Goal: Navigation & Orientation: Find specific page/section

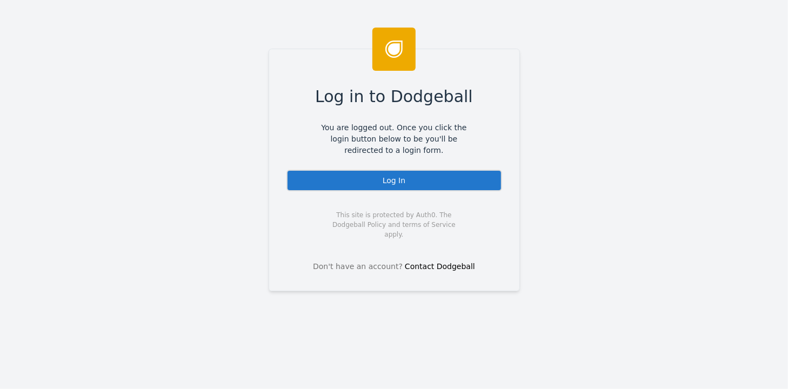
click at [399, 176] on div "Log In" at bounding box center [394, 181] width 216 height 22
click at [385, 185] on div "Log In" at bounding box center [394, 181] width 216 height 22
click at [393, 180] on div "Log In" at bounding box center [394, 181] width 216 height 22
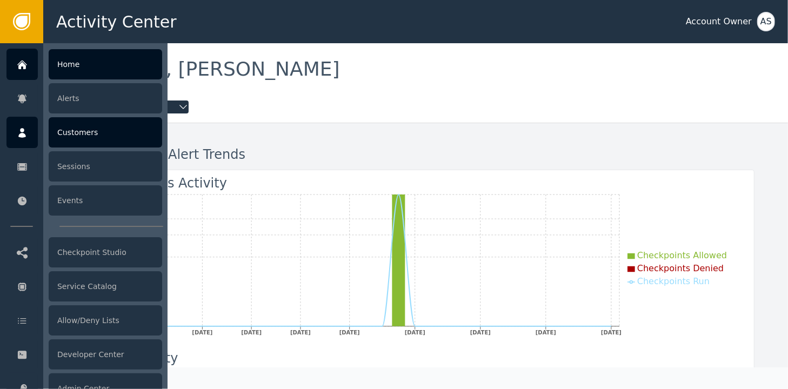
click at [72, 133] on div "Customers" at bounding box center [105, 132] width 113 height 30
